Goal: Task Accomplishment & Management: Manage account settings

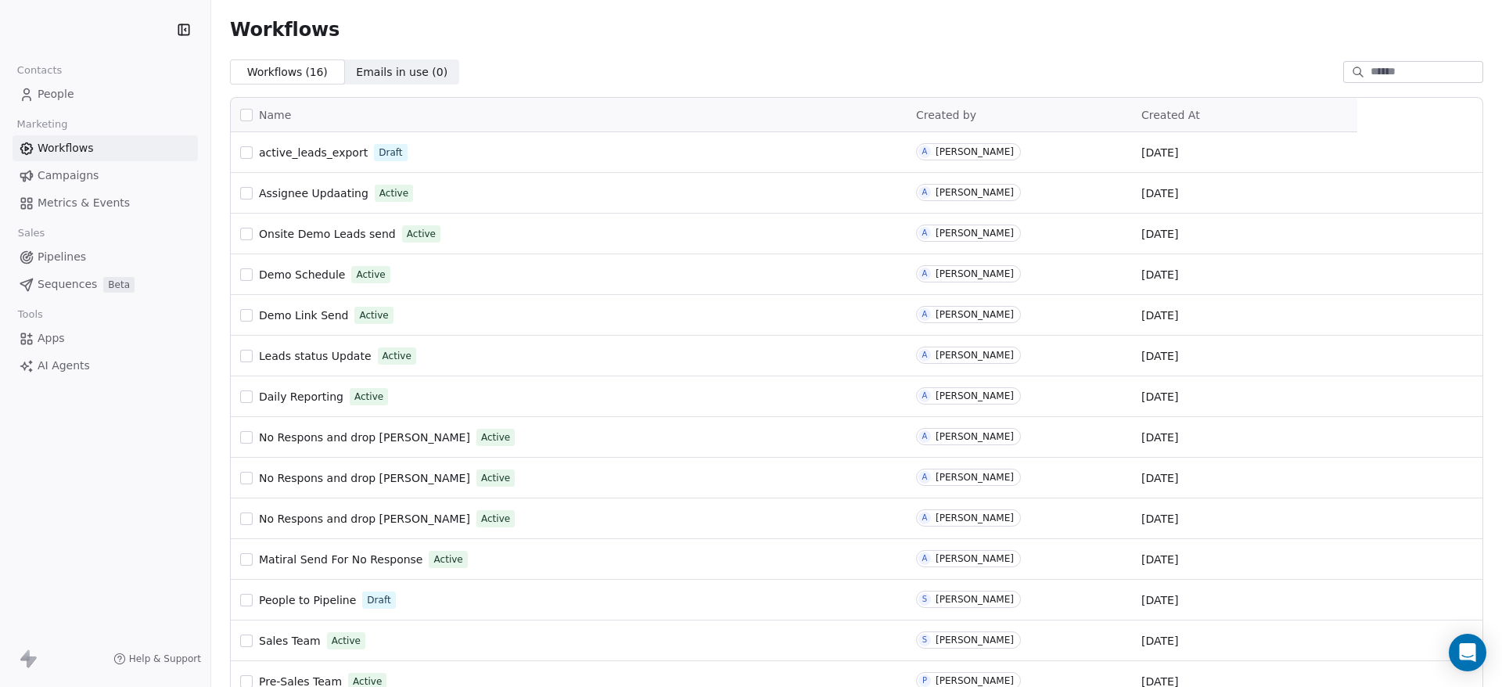
click at [59, 95] on span "People" at bounding box center [56, 94] width 37 height 16
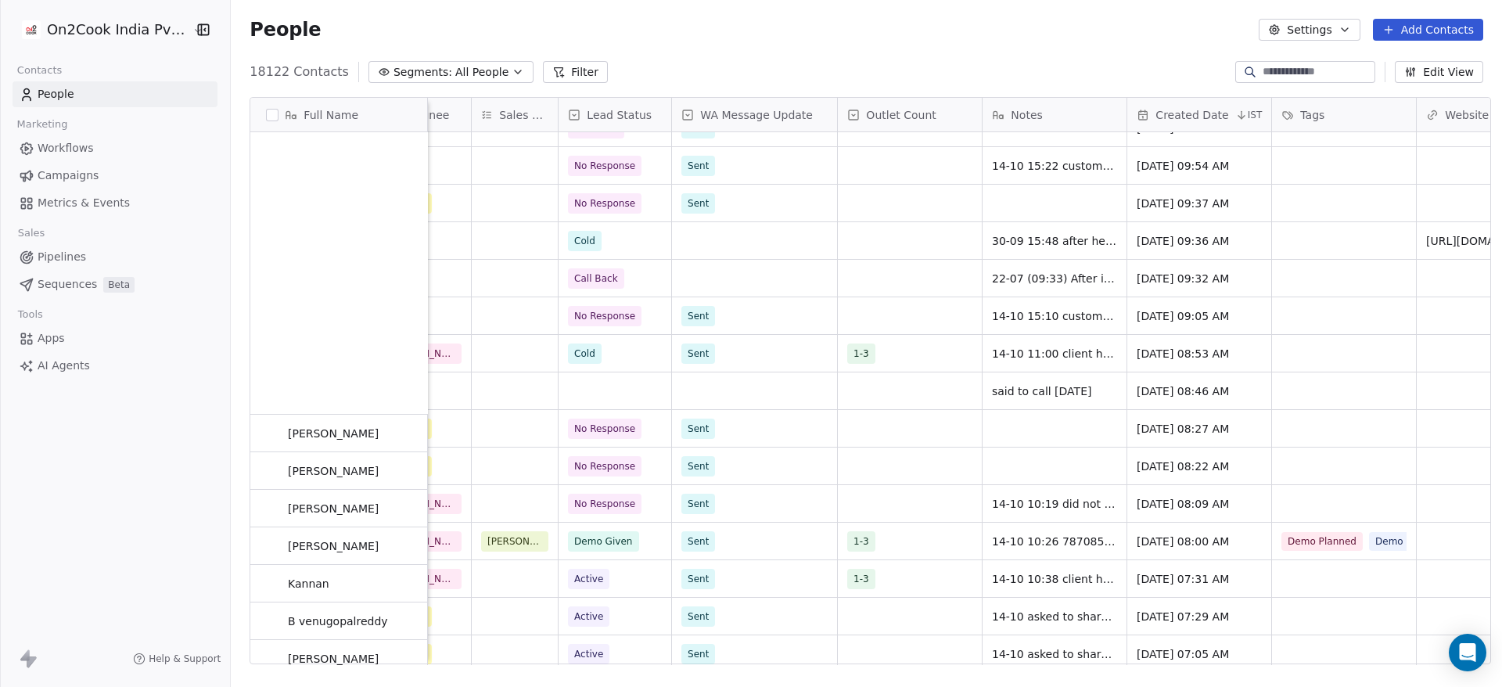
scroll to position [4341, 0]
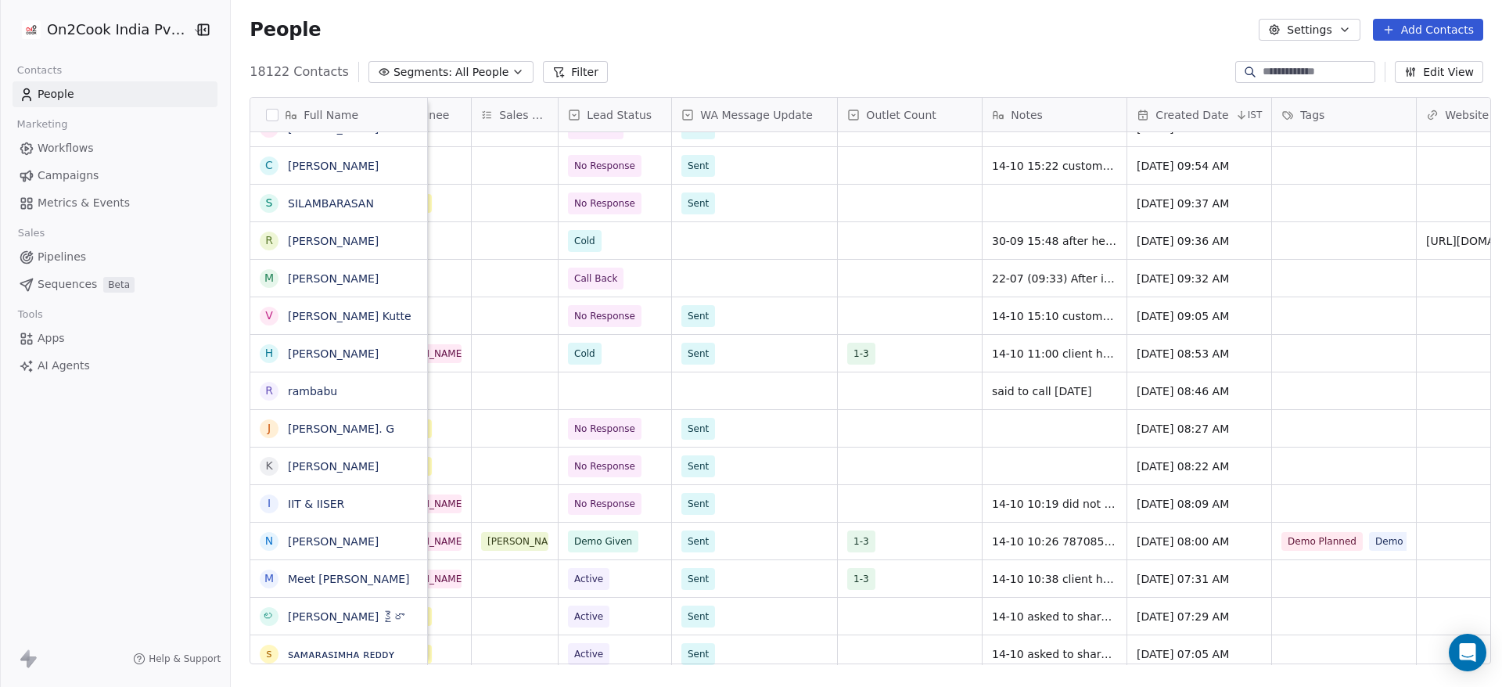
click at [266, 117] on button "button" at bounding box center [272, 115] width 13 height 13
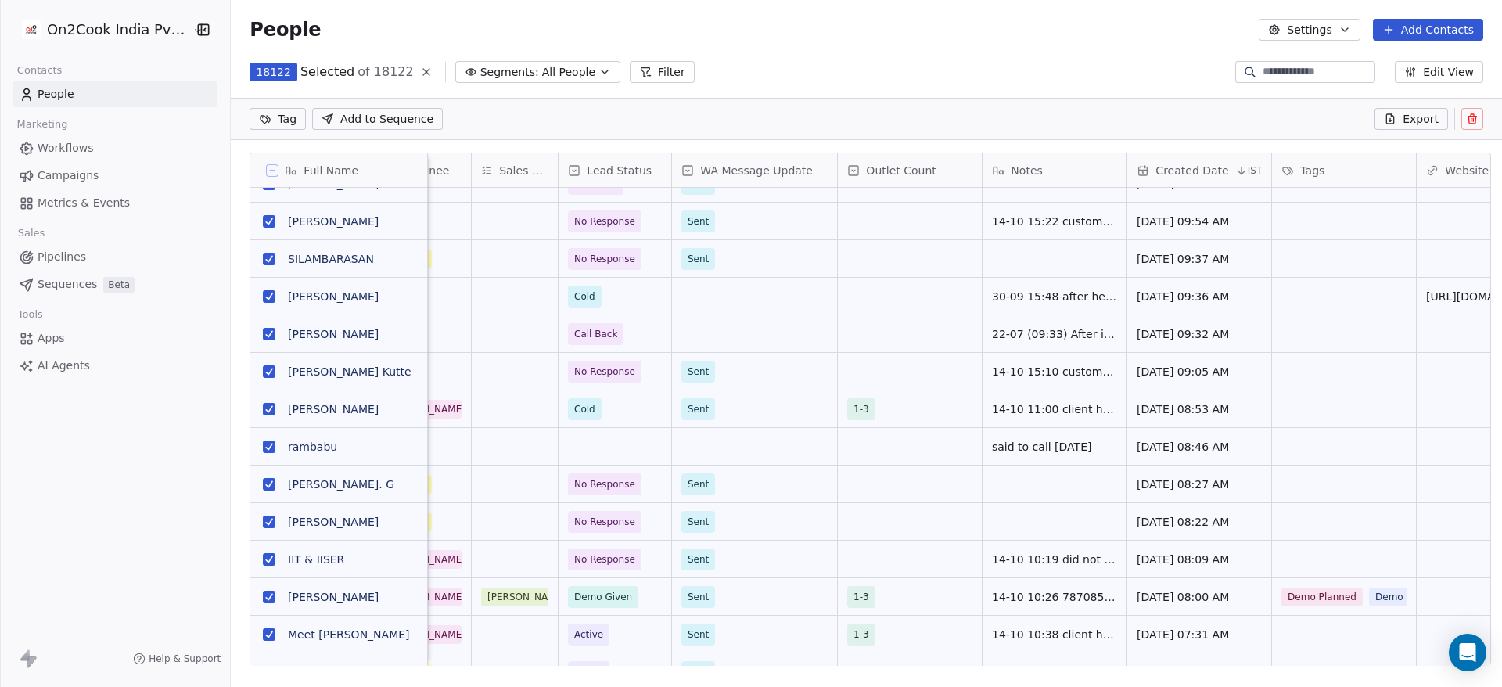
scroll to position [531, 1260]
click at [1411, 124] on span "Export" at bounding box center [1421, 119] width 36 height 16
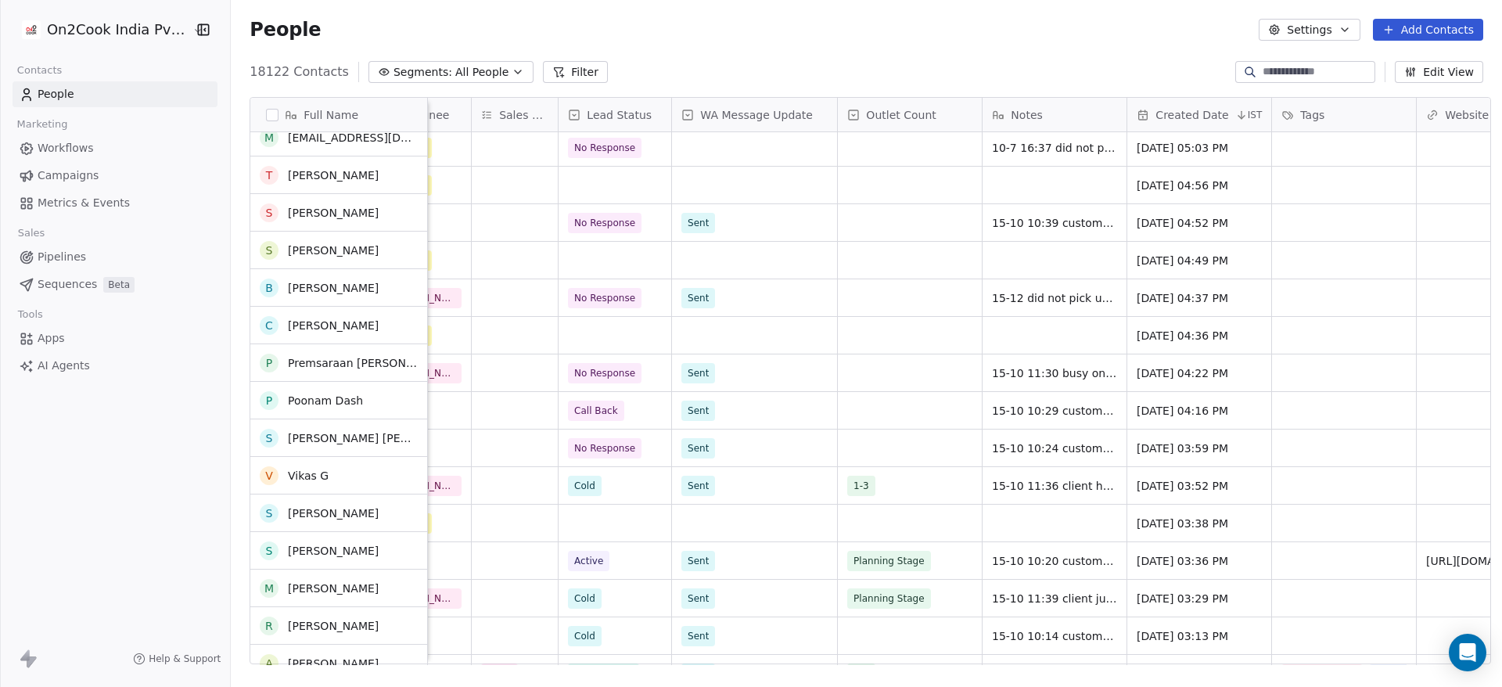
scroll to position [0, 0]
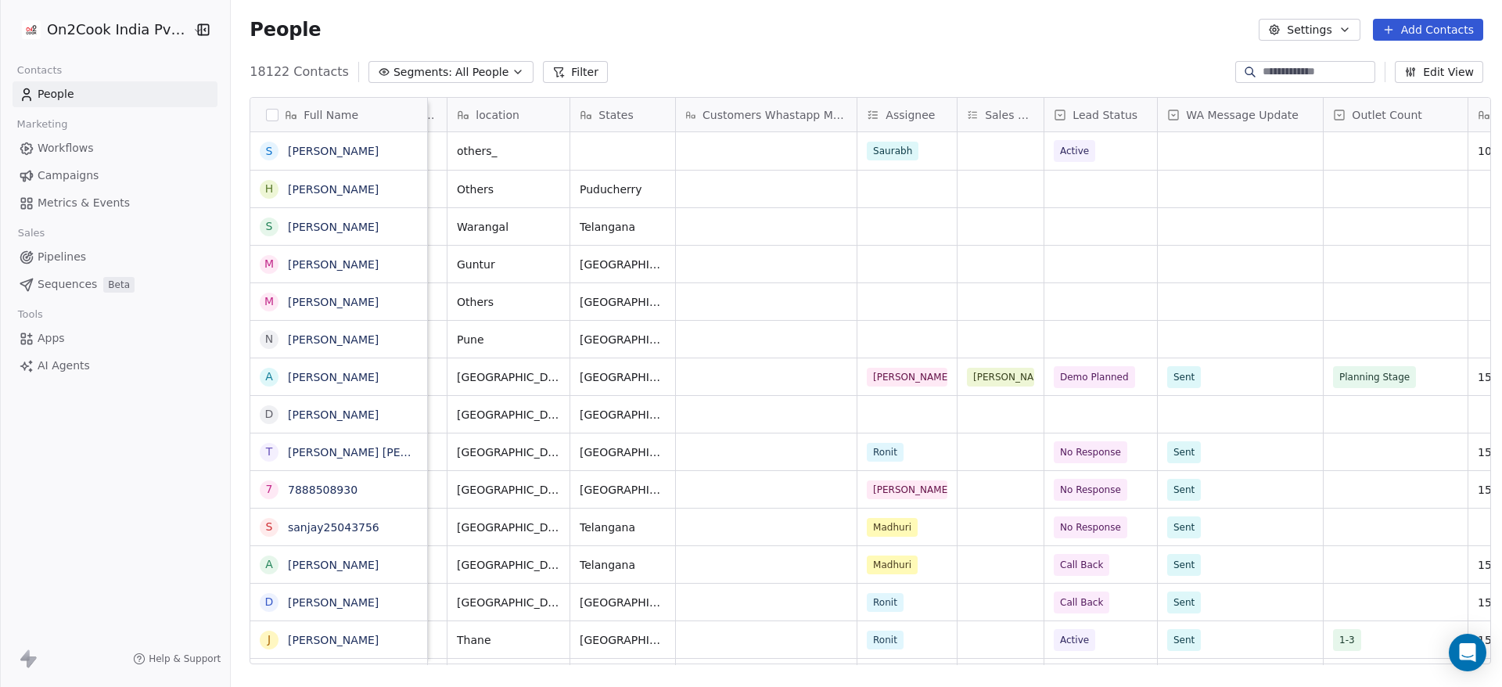
click at [1431, 71] on button "Edit View" at bounding box center [1439, 72] width 88 height 22
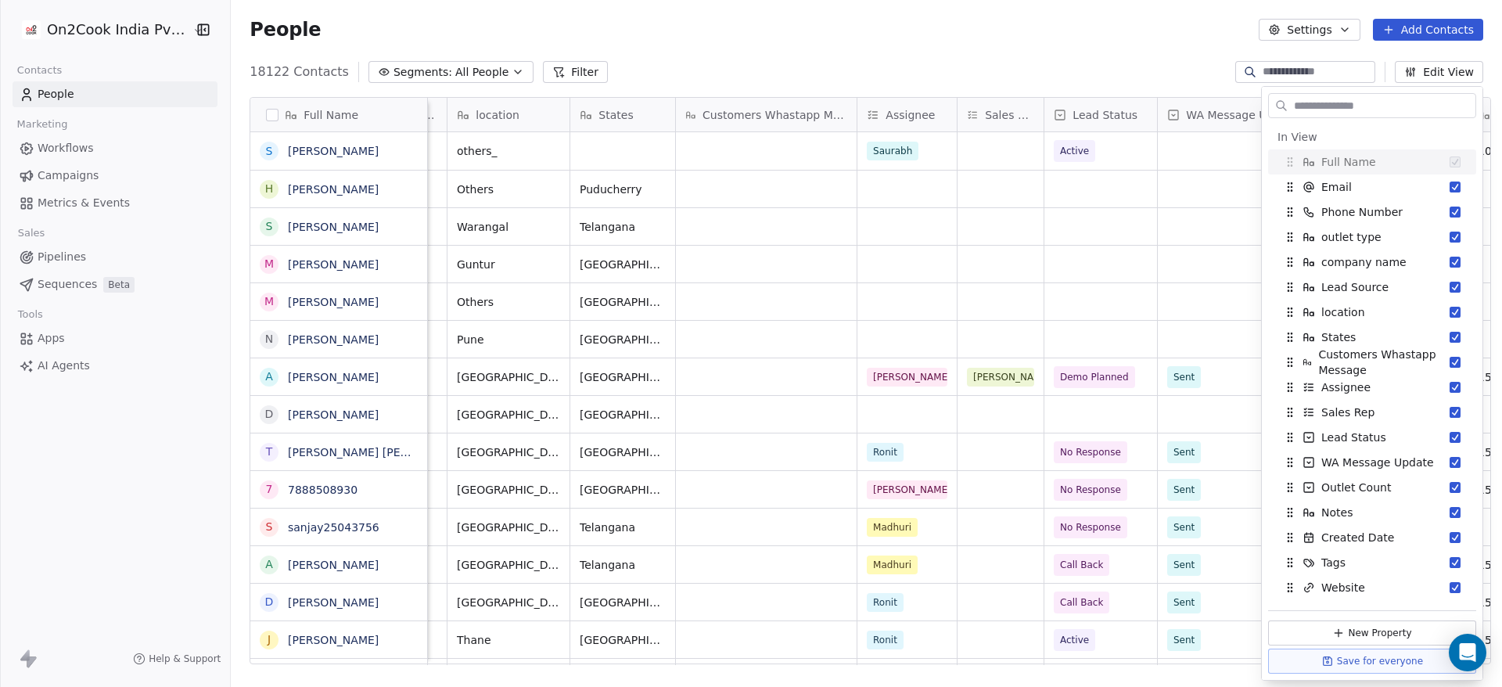
click at [1144, 43] on div "People Settings Add Contacts" at bounding box center [866, 29] width 1271 height 59
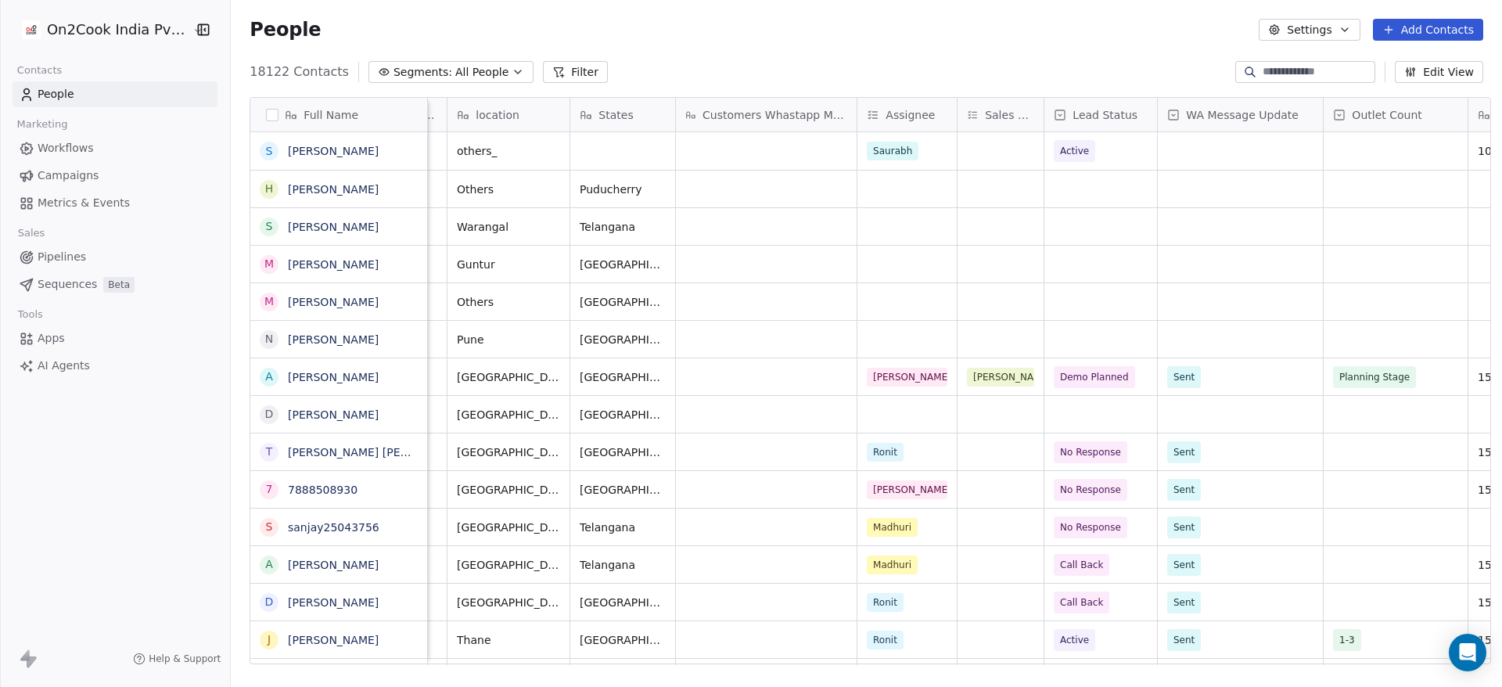
click at [1331, 32] on button "Settings" at bounding box center [1309, 30] width 101 height 22
click at [1335, 131] on div "Export" at bounding box center [1310, 138] width 74 height 25
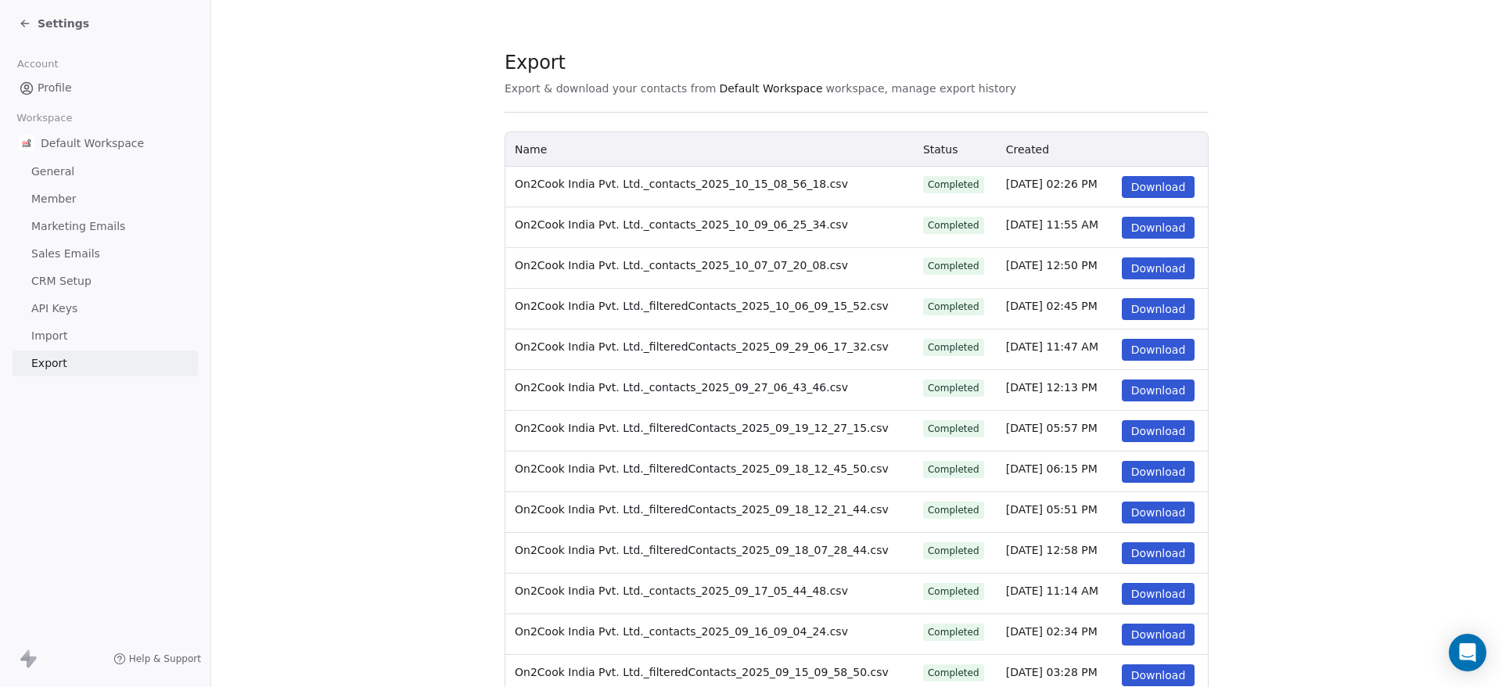
click at [1144, 185] on button "Download" at bounding box center [1159, 187] width 74 height 22
